Goal: Information Seeking & Learning: Learn about a topic

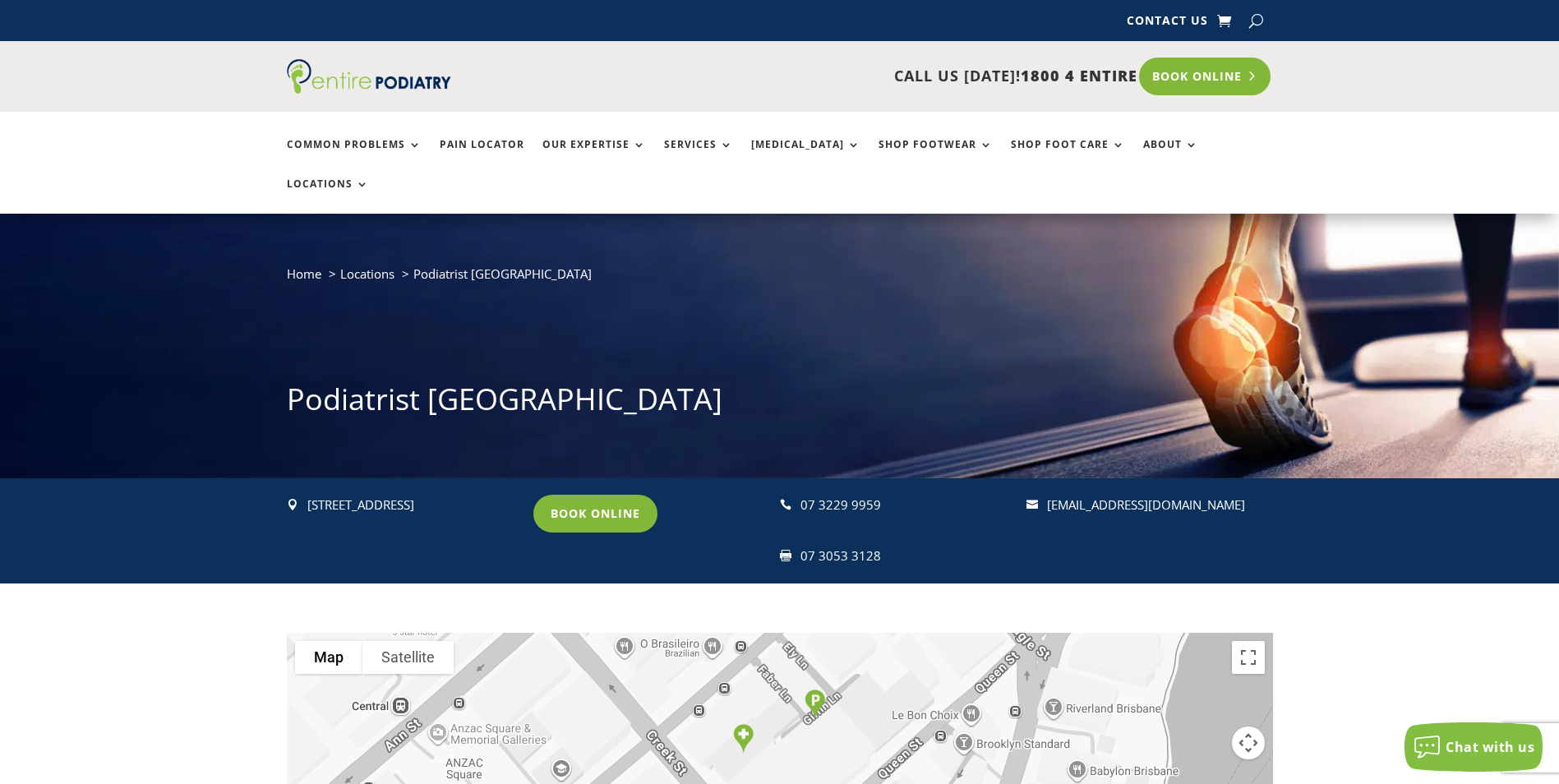
click at [1186, 74] on link "Book Online" at bounding box center [1205, 76] width 132 height 38
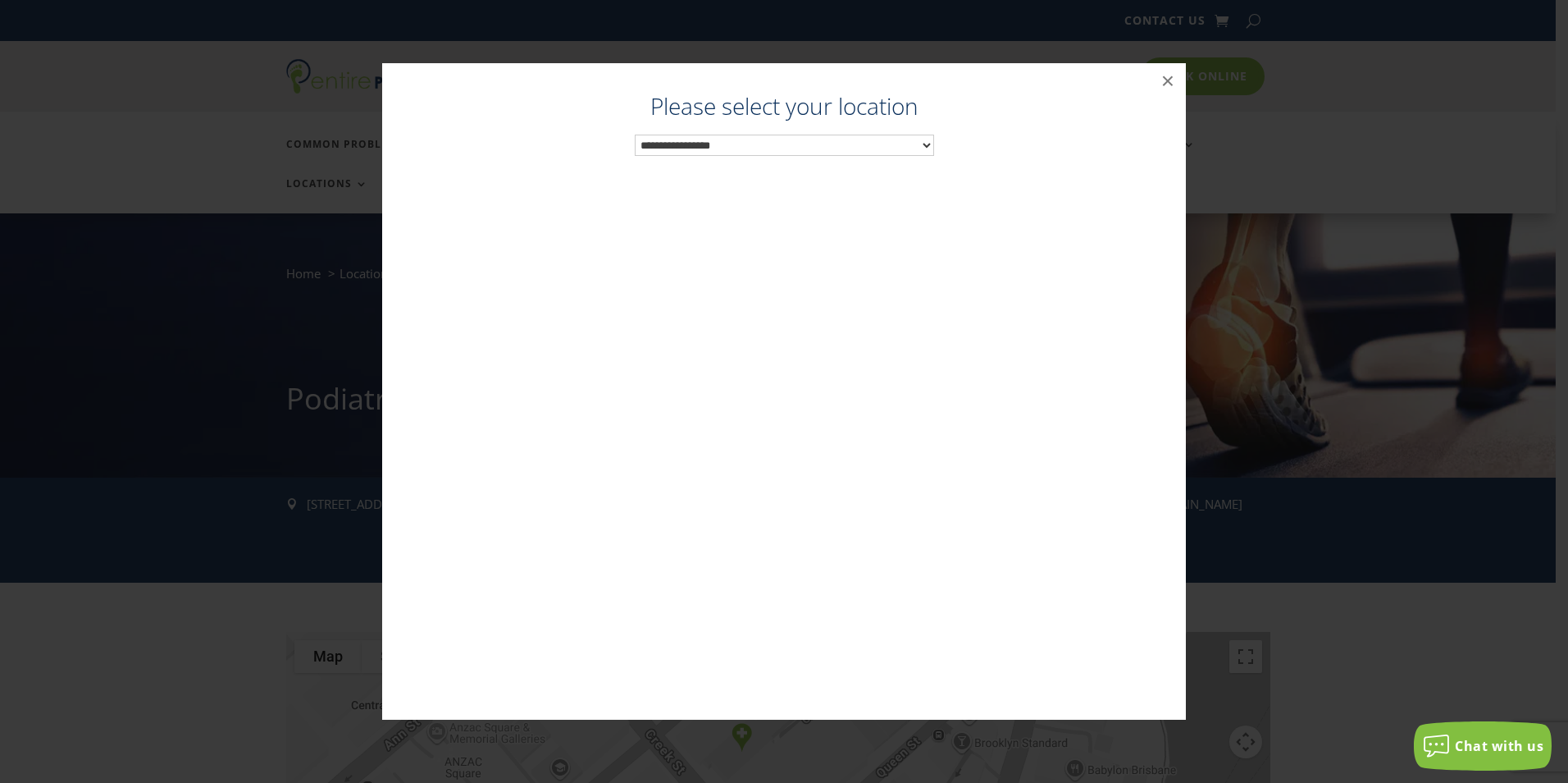
click at [889, 151] on select "**********" at bounding box center [784, 146] width 299 height 22
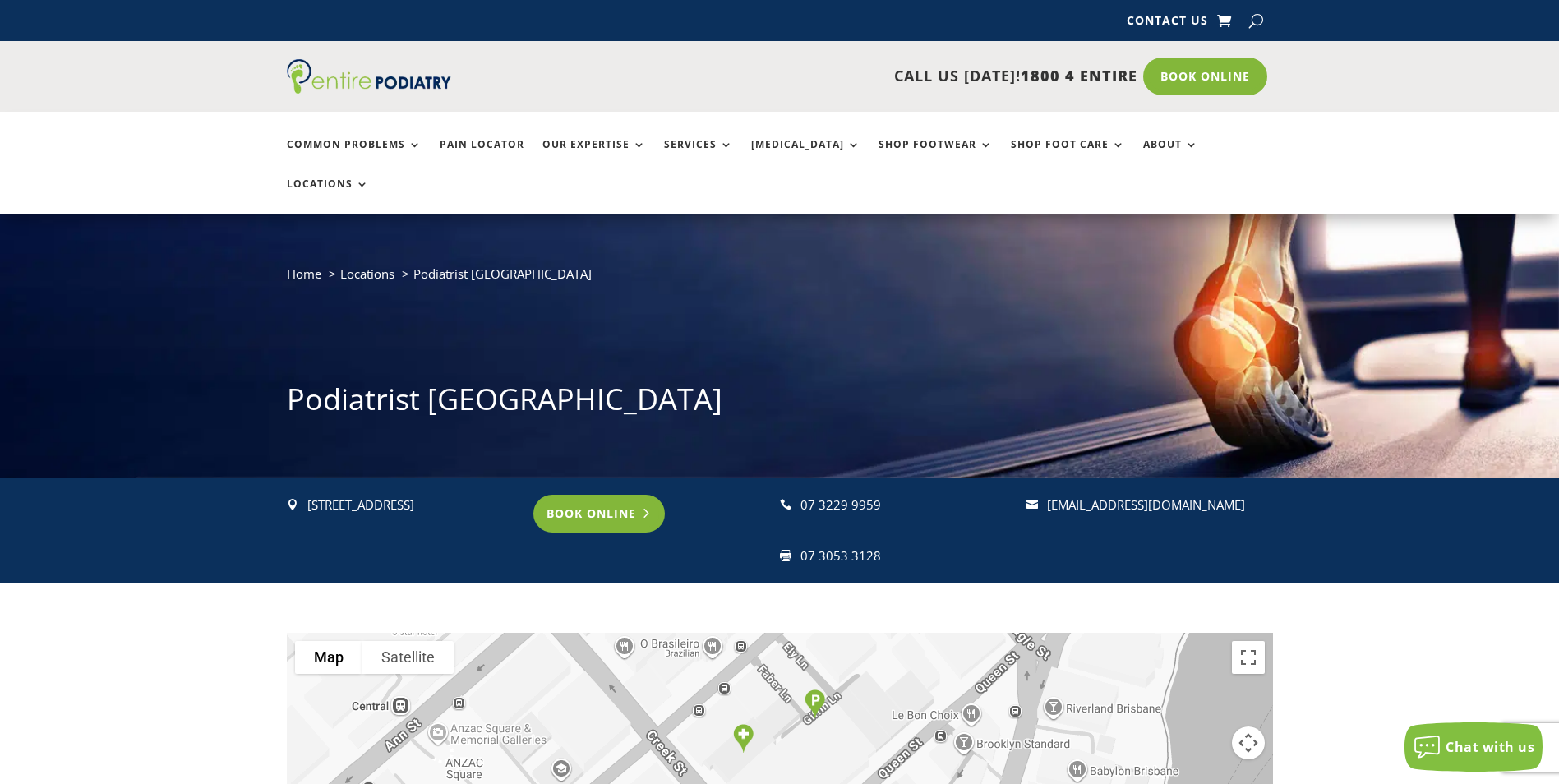
click at [591, 494] on link "Book Online" at bounding box center [599, 513] width 132 height 38
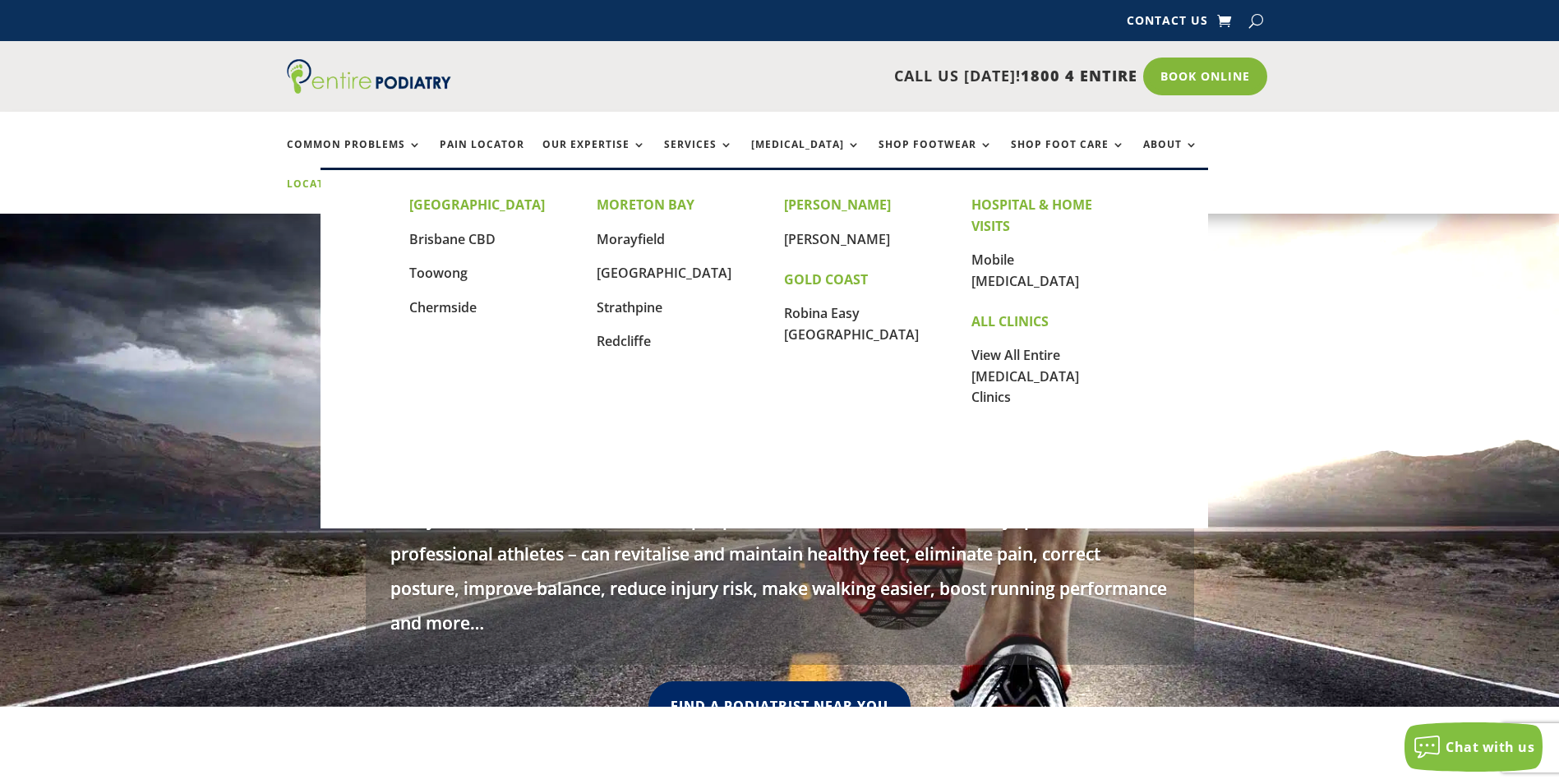
click at [369, 179] on link "Locations" at bounding box center [328, 196] width 82 height 36
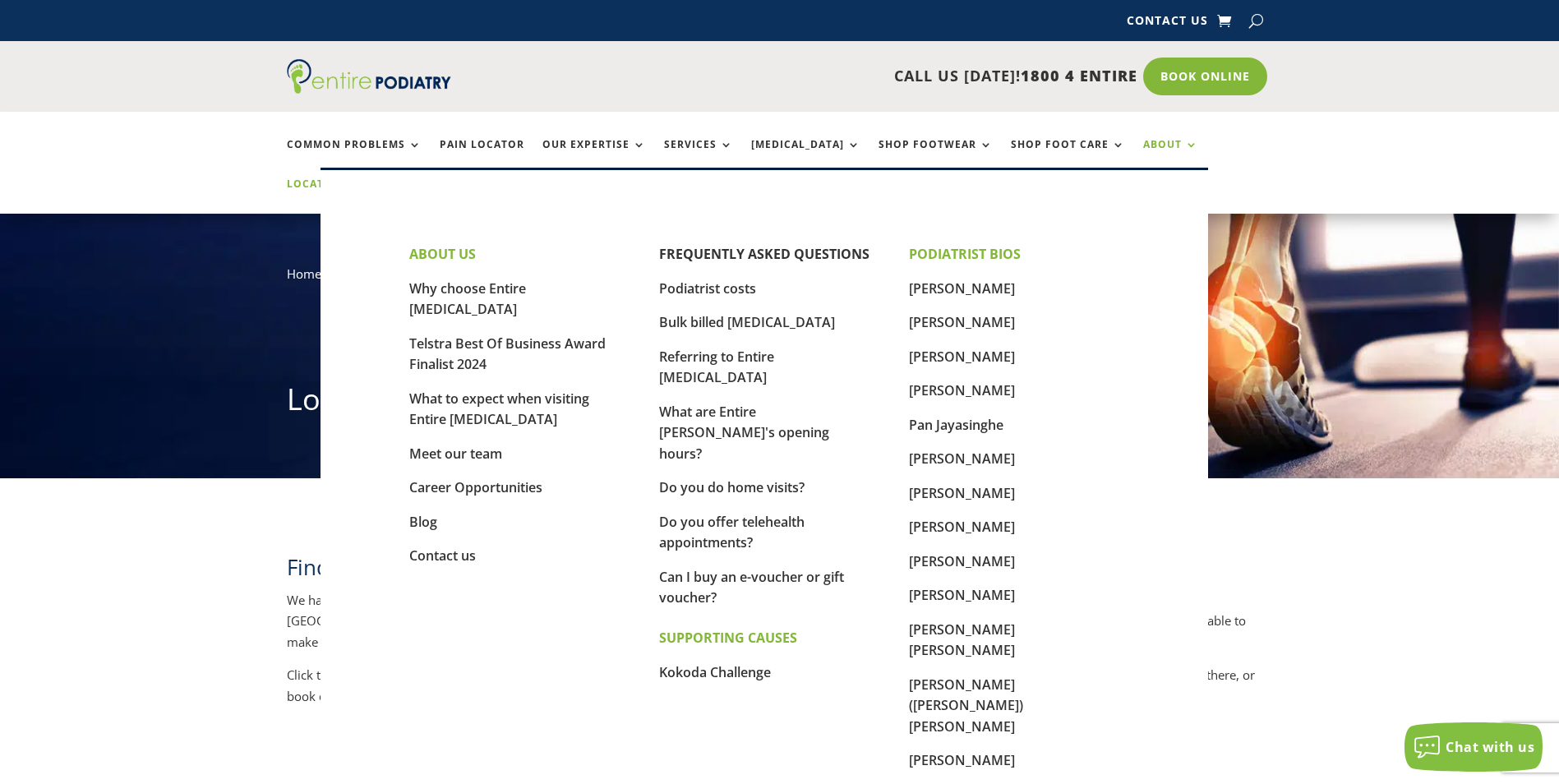
click at [1149, 143] on link "About" at bounding box center [1171, 157] width 55 height 36
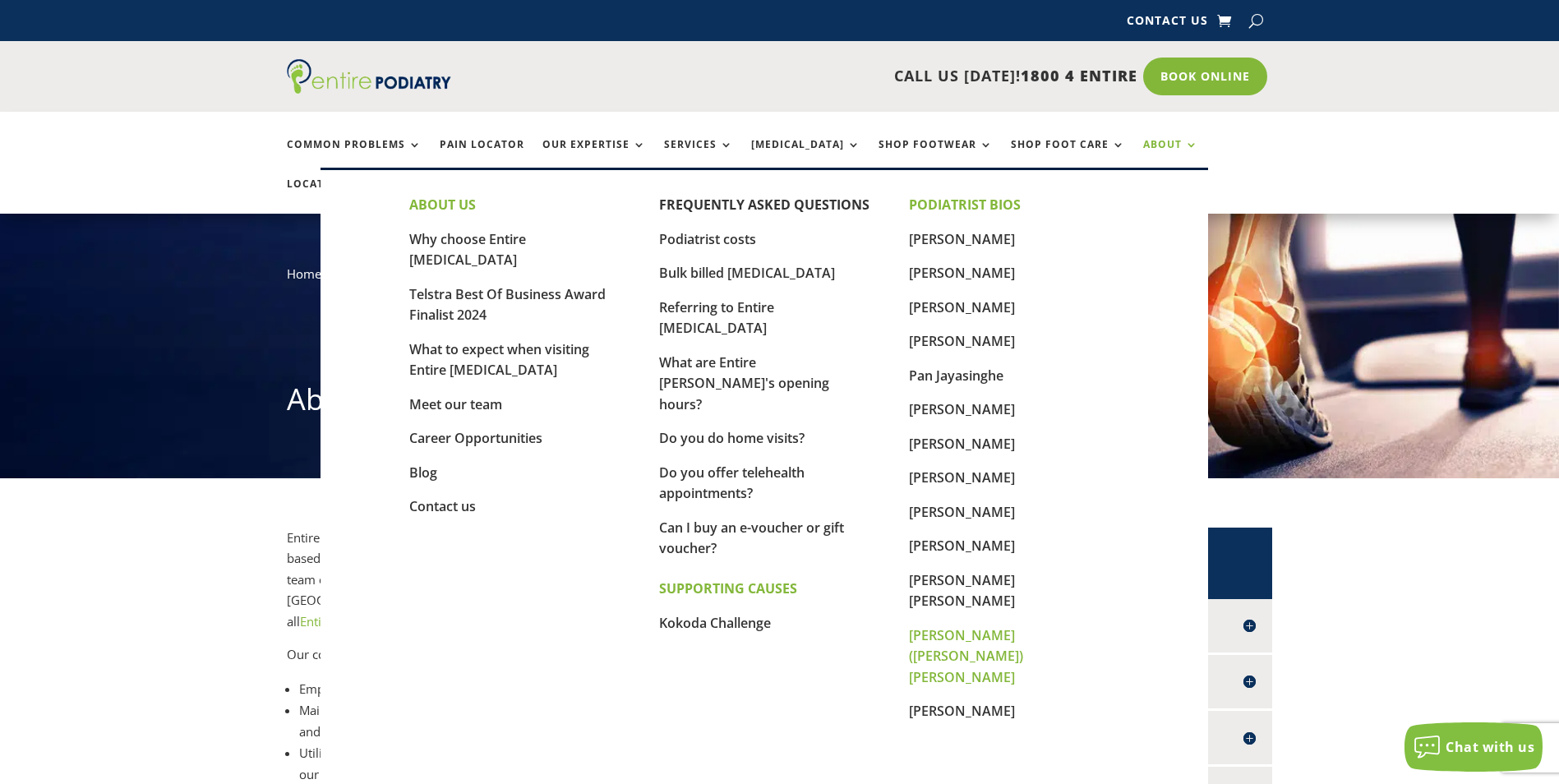
click at [986, 626] on link "[PERSON_NAME] ([PERSON_NAME]) [PERSON_NAME]" at bounding box center [966, 656] width 114 height 60
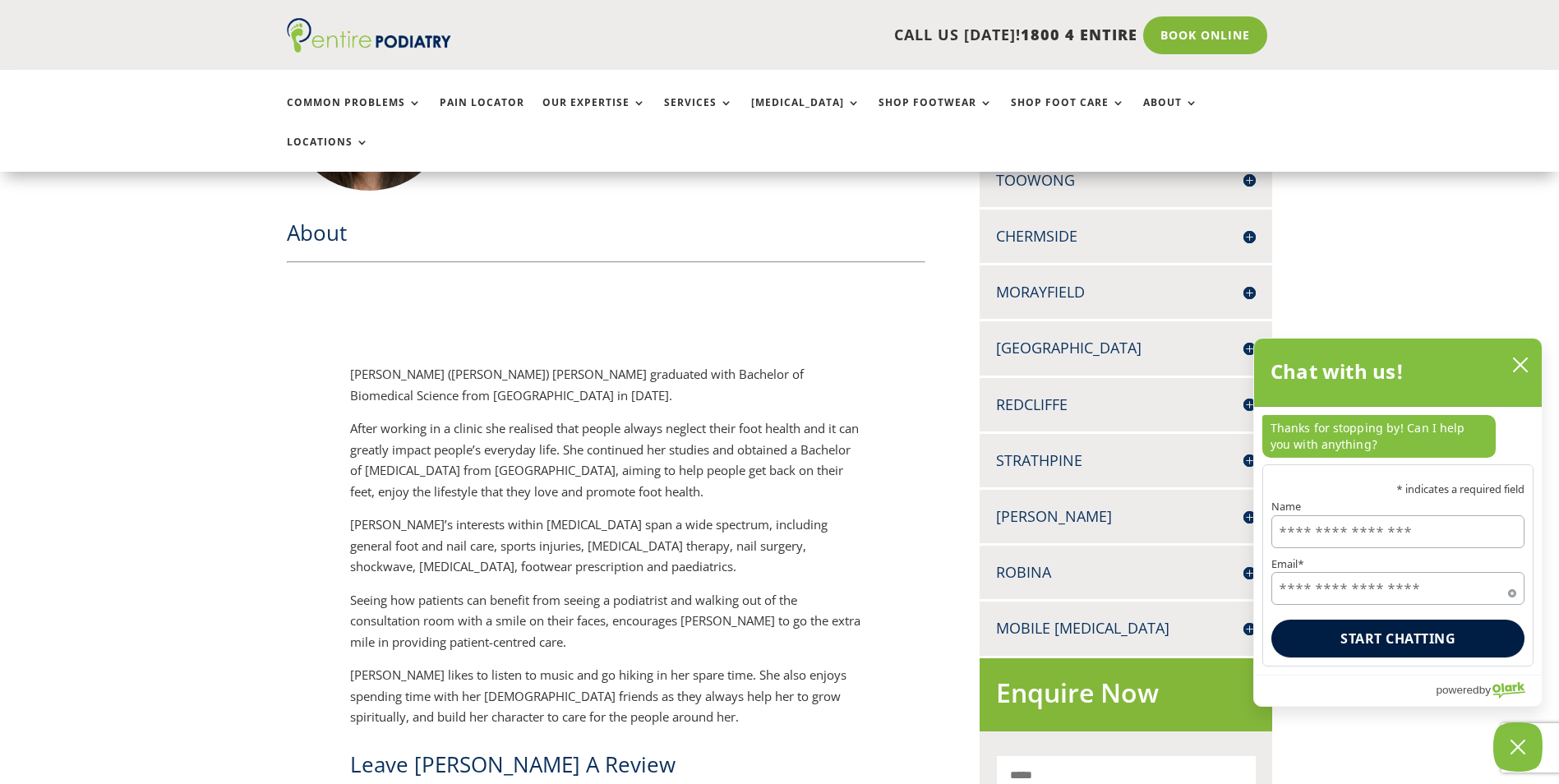
scroll to position [723, 0]
